Goal: Task Accomplishment & Management: Check status

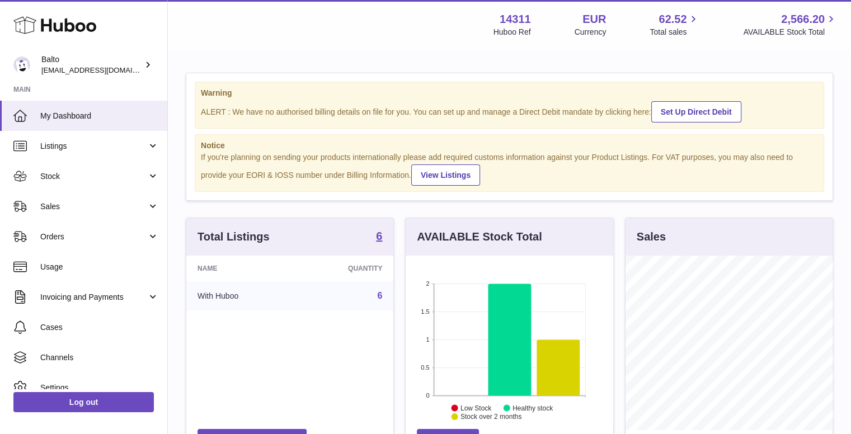
scroll to position [175, 208]
click at [84, 236] on span "Orders" at bounding box center [93, 237] width 107 height 11
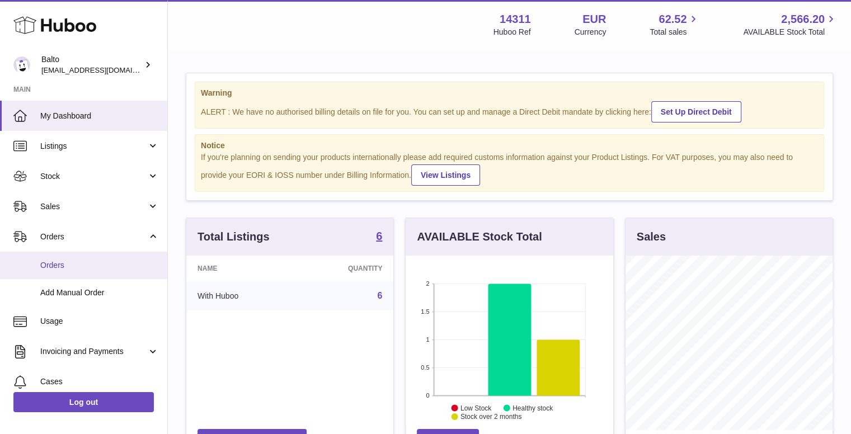
click at [84, 258] on link "Orders" at bounding box center [83, 265] width 167 height 27
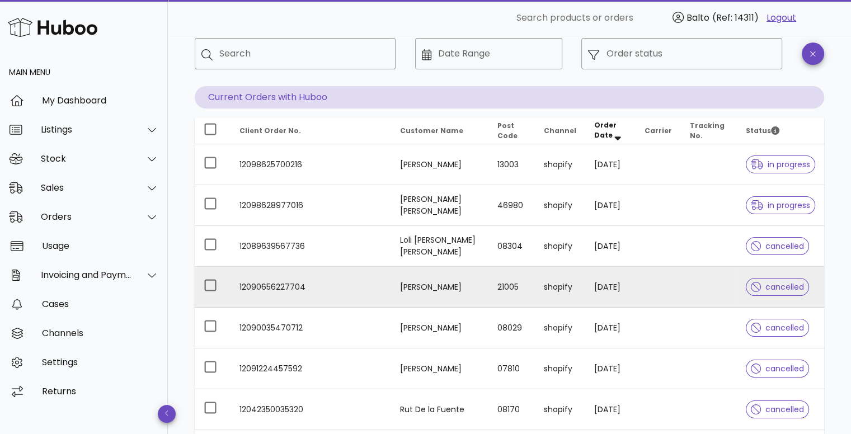
scroll to position [56, 0]
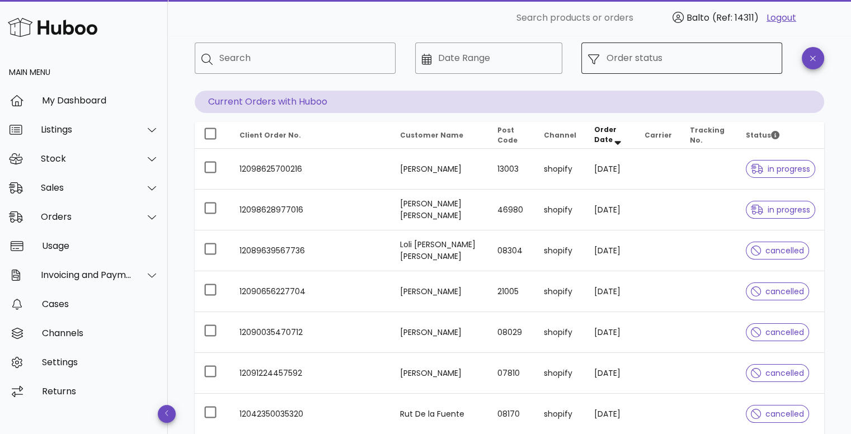
click at [658, 60] on input "Order status" at bounding box center [691, 58] width 170 height 18
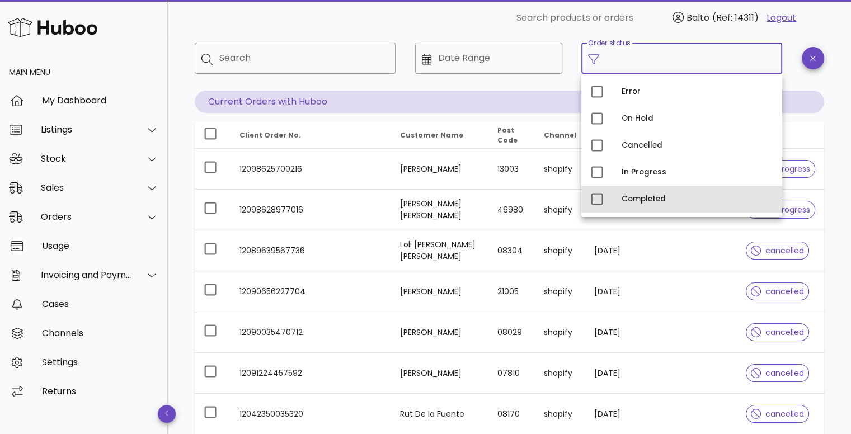
click at [651, 190] on div "Completed" at bounding box center [698, 199] width 152 height 18
type input "**********"
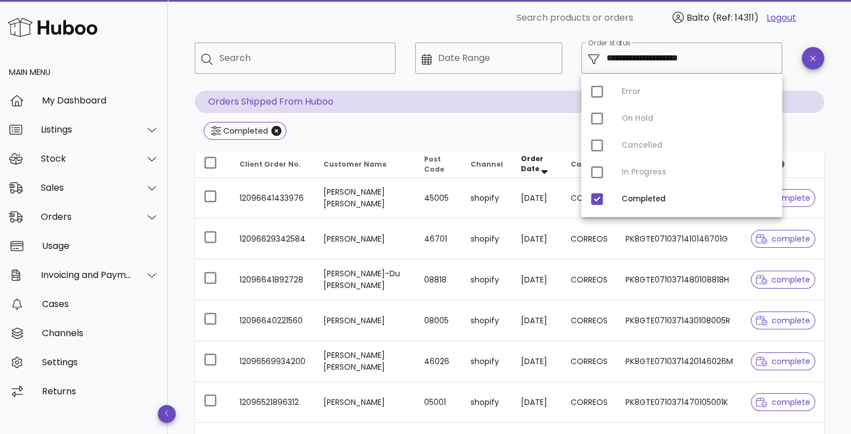
click at [366, 80] on div at bounding box center [296, 82] width 188 height 8
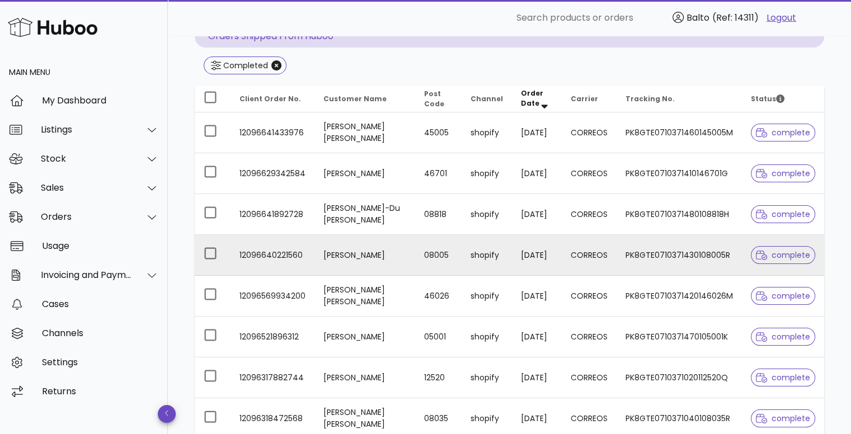
scroll to position [50, 0]
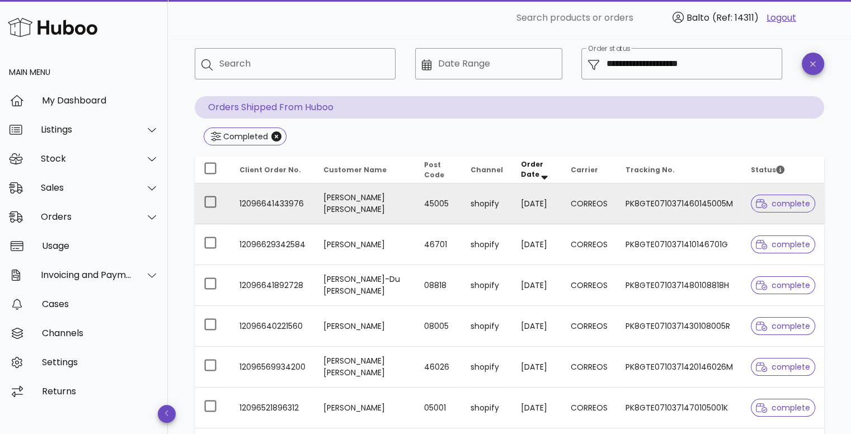
click at [645, 201] on td "PK8GTE0710371460145005M" at bounding box center [679, 204] width 125 height 41
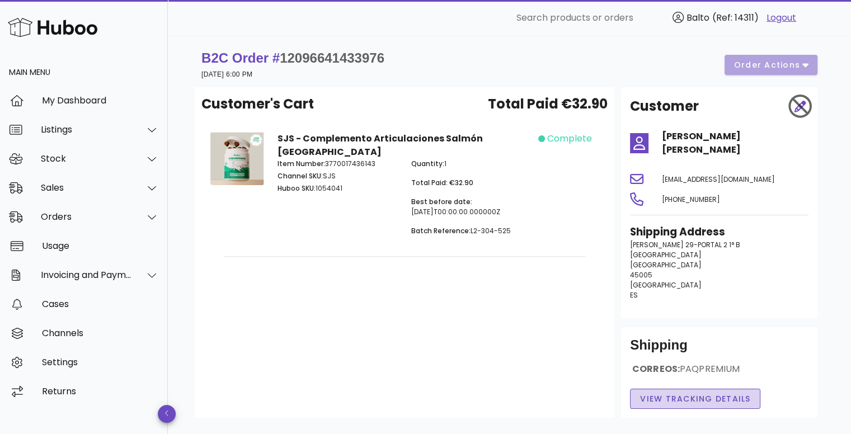
click at [677, 392] on button "View Tracking details" at bounding box center [695, 399] width 130 height 20
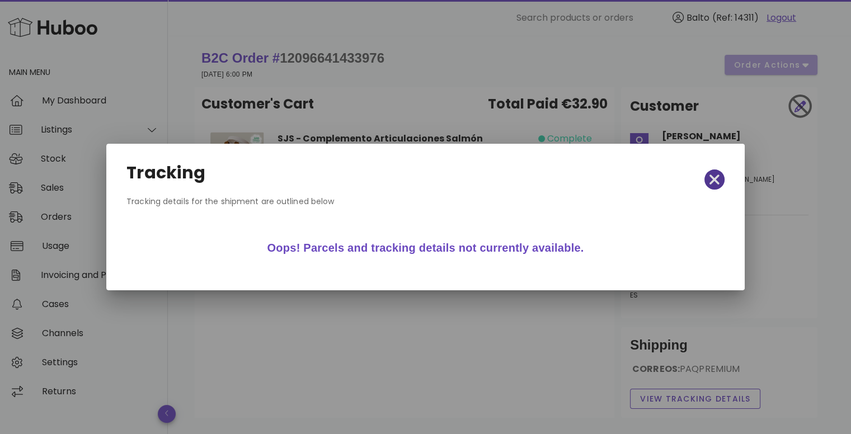
click at [712, 183] on icon "button" at bounding box center [715, 180] width 10 height 10
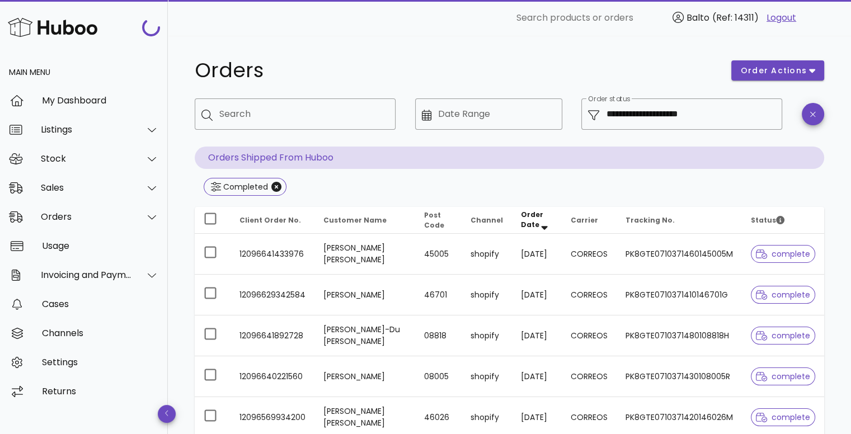
scroll to position [50, 0]
